Goal: Transaction & Acquisition: Book appointment/travel/reservation

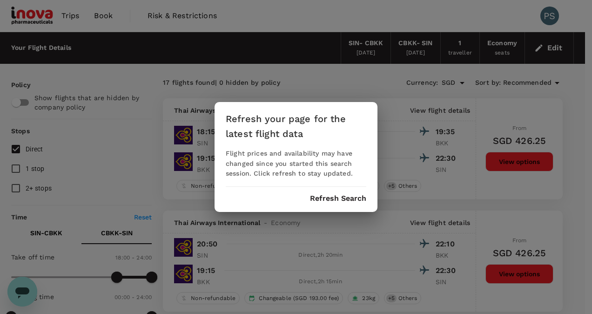
click at [336, 202] on button "Refresh Search" at bounding box center [338, 198] width 56 height 8
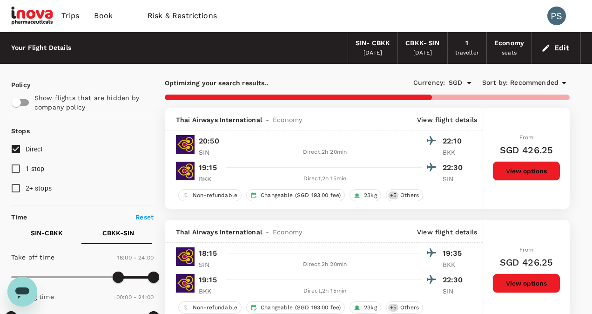
type input "975"
checkbox input "false"
checkbox input "true"
type input "1025"
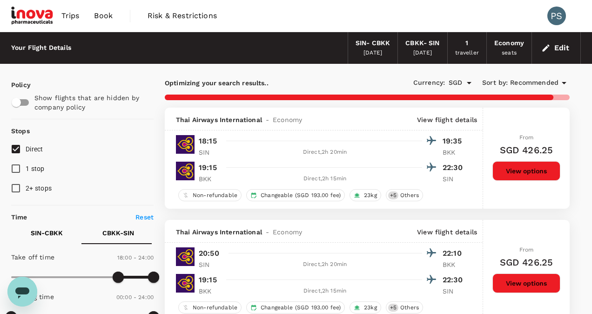
checkbox input "false"
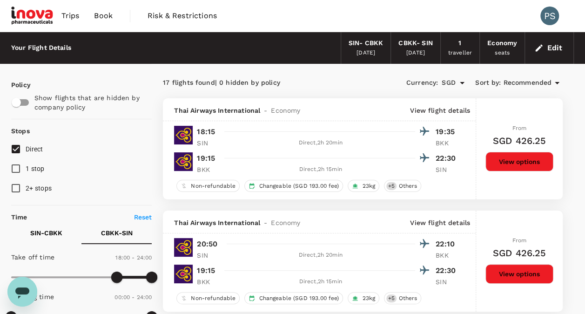
click at [373, 52] on div "[DATE]" at bounding box center [365, 52] width 19 height 9
click at [555, 47] on button "Edit" at bounding box center [548, 47] width 33 height 15
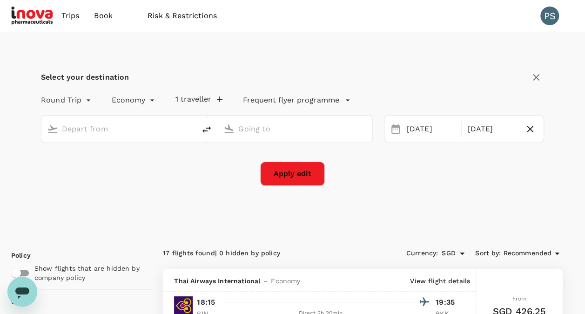
type input "Singapore Changi (SIN)"
type input "[GEOGRAPHIC_DATA], [GEOGRAPHIC_DATA] (any)"
click at [422, 125] on div "[DATE]" at bounding box center [431, 129] width 57 height 18
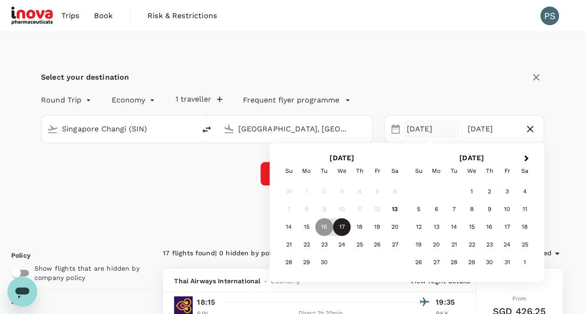
click at [341, 226] on div "17" at bounding box center [342, 227] width 18 height 18
click at [379, 226] on div "19" at bounding box center [377, 227] width 18 height 18
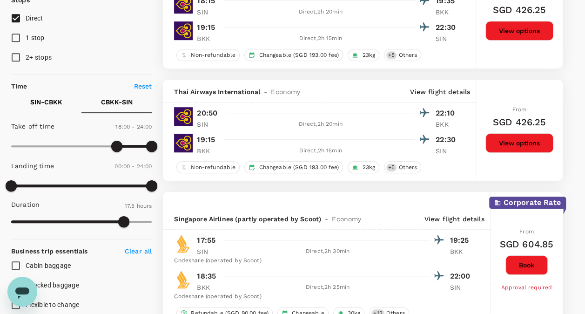
scroll to position [298, 0]
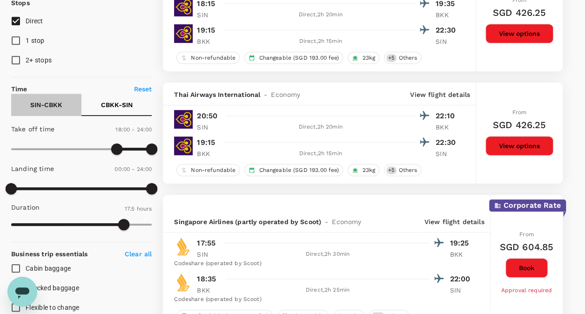
click at [39, 100] on p "SIN - CBKK" at bounding box center [46, 104] width 32 height 9
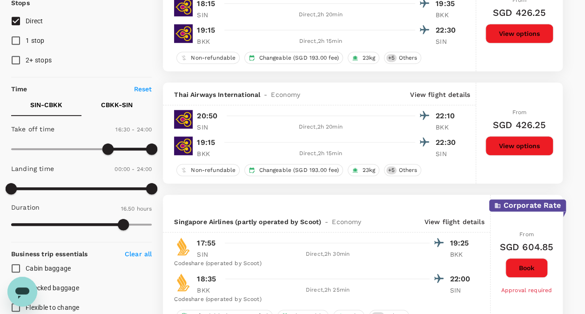
click at [123, 101] on p "CBKK - SIN" at bounding box center [117, 104] width 32 height 9
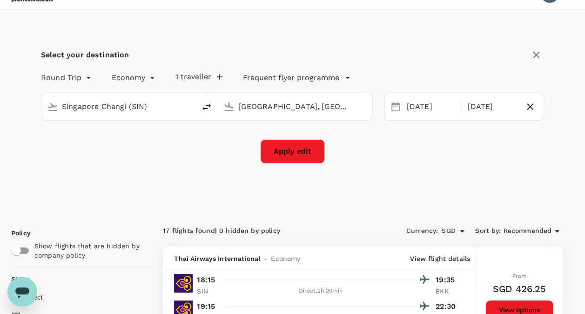
scroll to position [0, 0]
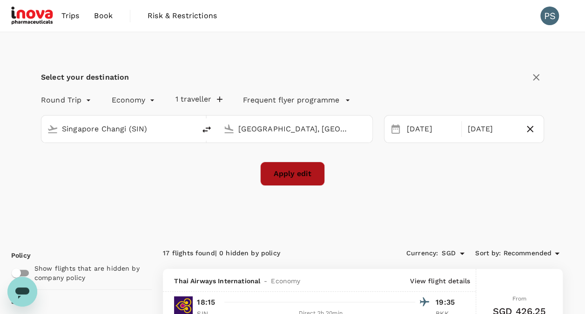
click at [305, 177] on button "Apply edit" at bounding box center [292, 173] width 65 height 24
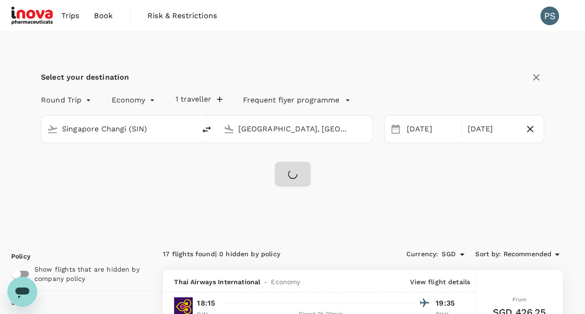
checkbox input "false"
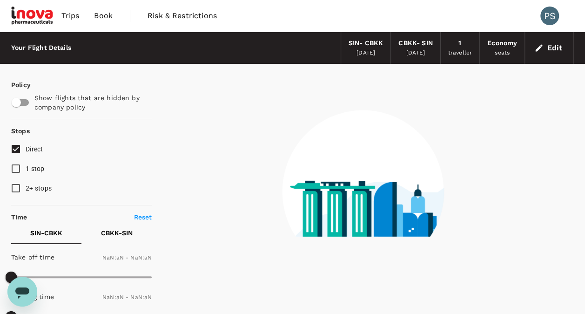
checkbox input "false"
type input "1440"
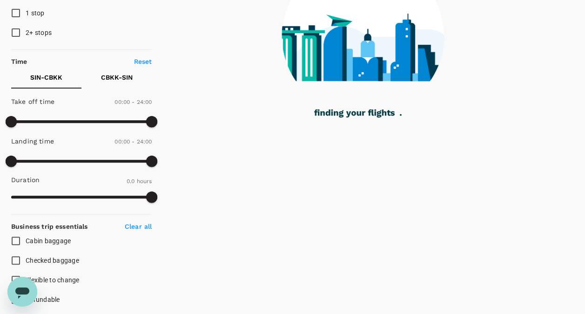
type input "810"
checkbox input "true"
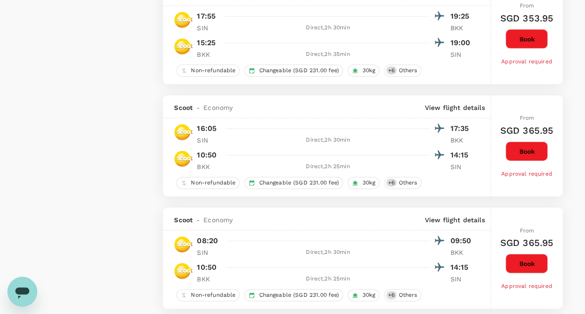
type input "850"
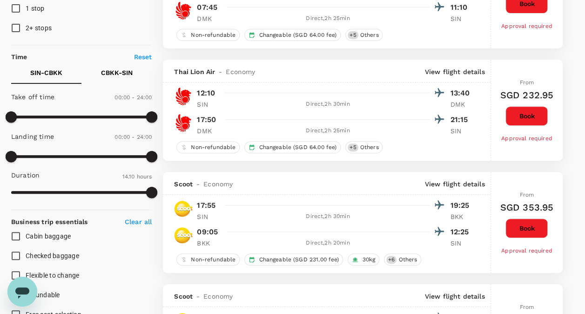
scroll to position [147, 0]
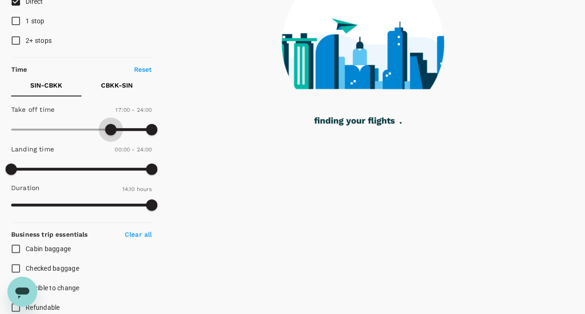
type input "960"
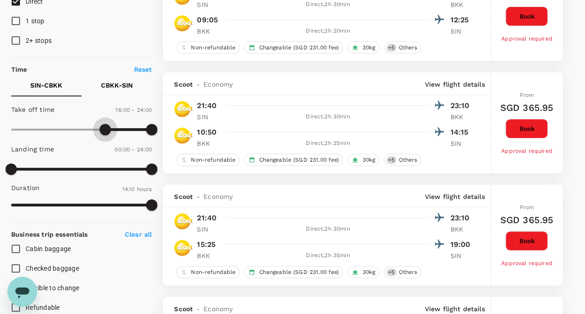
drag, startPoint x: 7, startPoint y: 126, endPoint x: 105, endPoint y: 126, distance: 97.7
click at [105, 126] on span at bounding box center [105, 129] width 11 height 11
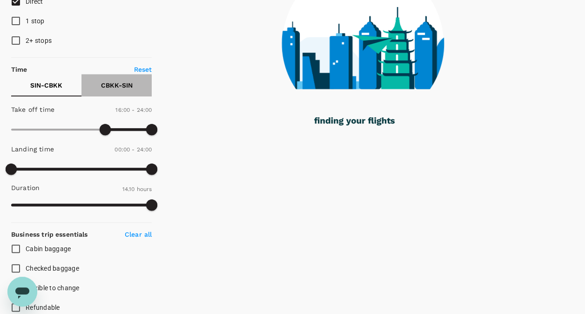
click at [114, 87] on p "CBKK - SIN" at bounding box center [117, 84] width 32 height 9
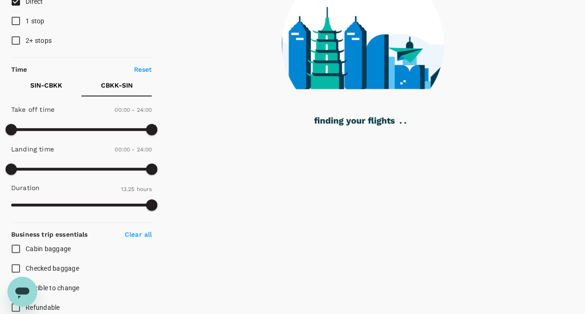
type input "1455"
checkbox input "false"
checkbox input "true"
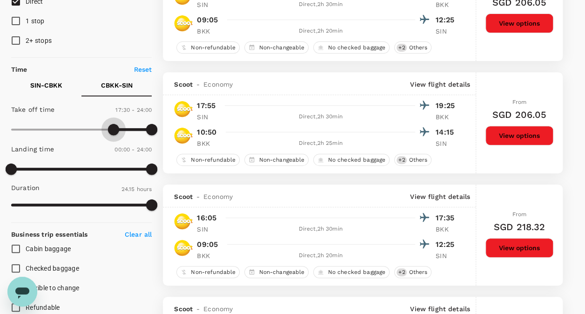
type input "1080"
drag, startPoint x: 13, startPoint y: 127, endPoint x: 117, endPoint y: 131, distance: 104.3
click at [117, 131] on span at bounding box center [116, 129] width 11 height 11
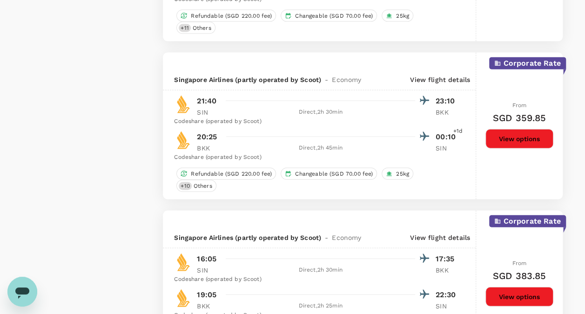
scroll to position [1052, 0]
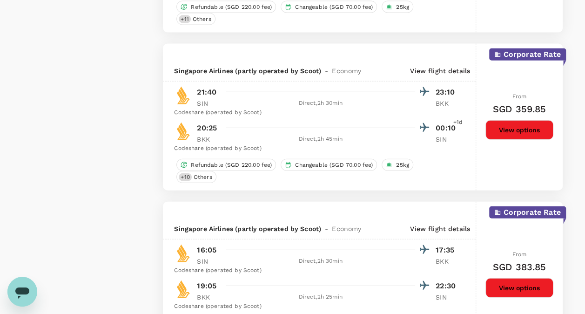
checkbox input "false"
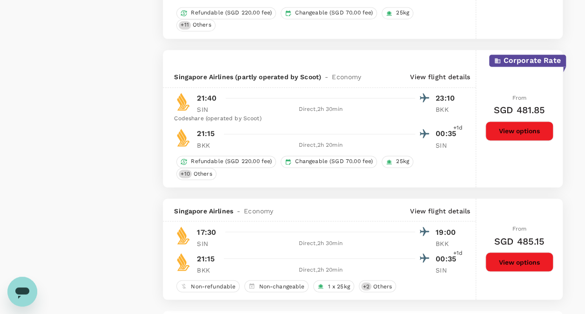
scroll to position [2523, 0]
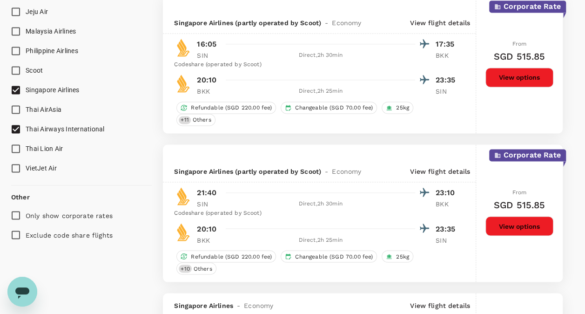
scroll to position [657, 0]
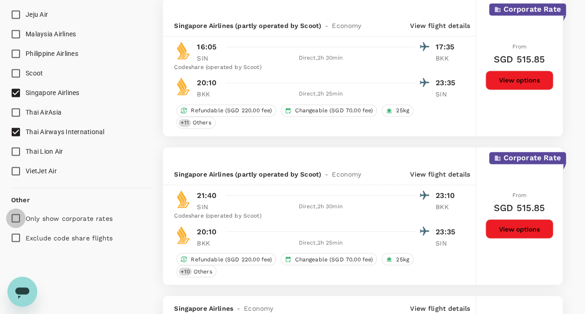
click at [17, 217] on input "Only show corporate rates" at bounding box center [16, 218] width 20 height 20
checkbox input "true"
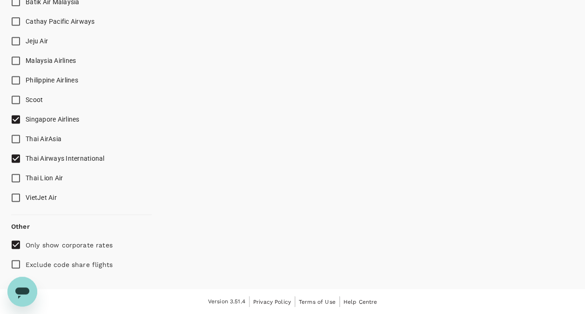
scroll to position [628, 0]
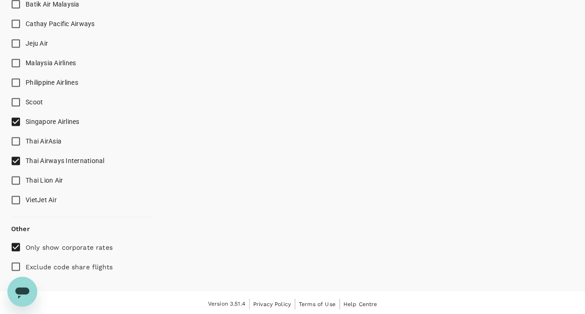
click at [14, 160] on input "Thai Airways International" at bounding box center [16, 161] width 20 height 20
checkbox input "false"
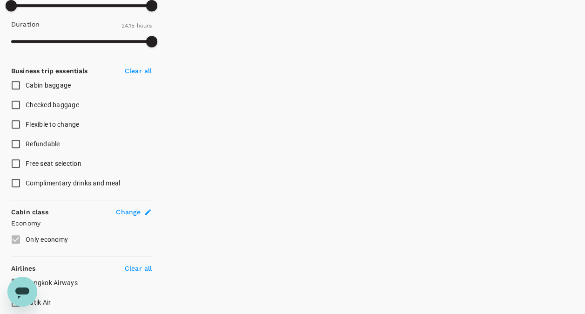
scroll to position [29, 0]
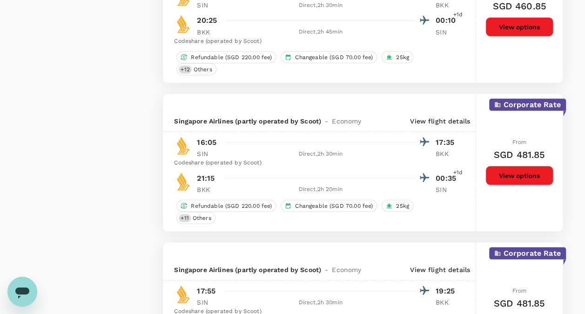
checkbox input "false"
checkbox input "true"
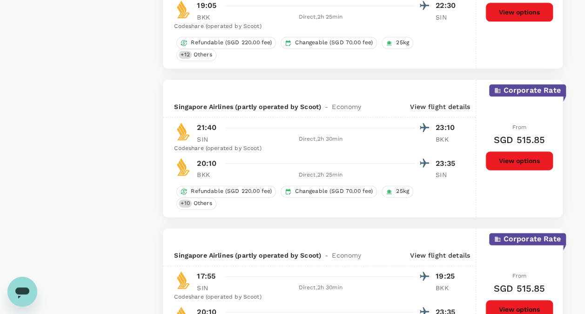
scroll to position [2275, 0]
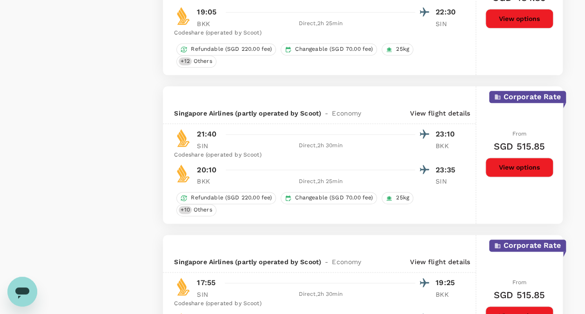
click at [522, 306] on button "View options" at bounding box center [519, 316] width 68 height 20
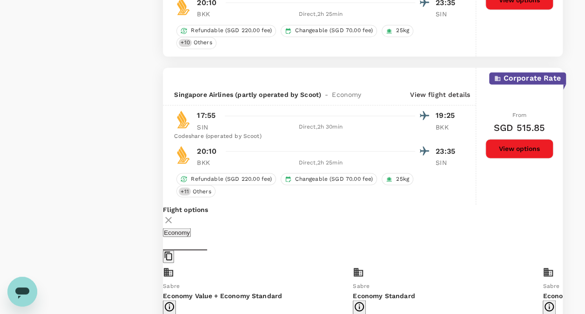
scroll to position [2439, 0]
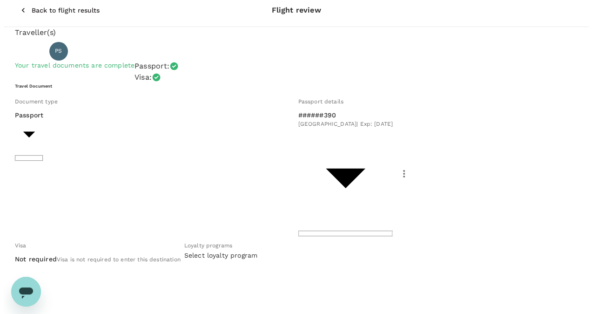
scroll to position [59, 0]
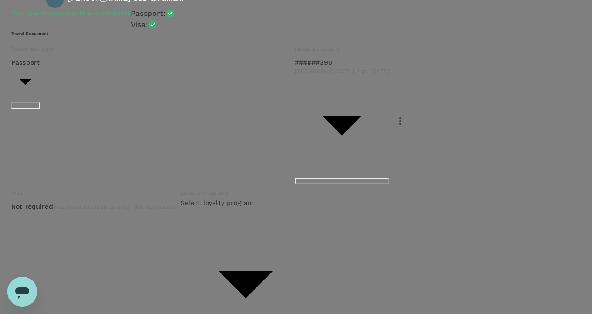
type input "9e677c2c-1b51-4fb9-8b8e-e61d94c42ce6"
type textarea "O"
type textarea "Project sushi-Olic Sugar Paste Filling Trial."
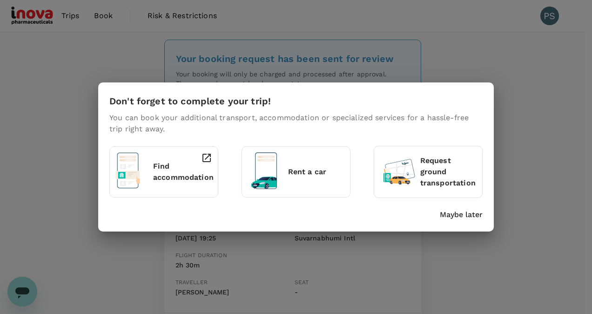
click at [544, 158] on div "Don't forget to complete your trip! You can book your additional transport, acc…" at bounding box center [296, 157] width 592 height 314
click at [461, 214] on p "Maybe later" at bounding box center [461, 214] width 43 height 11
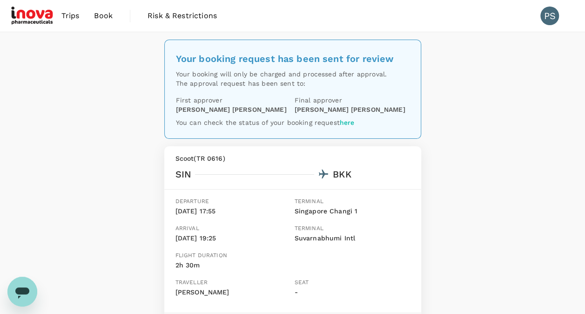
click at [72, 15] on span "Trips" at bounding box center [70, 15] width 18 height 11
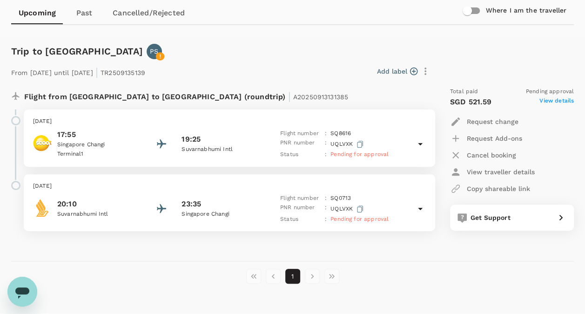
scroll to position [100, 0]
